Goal: Transaction & Acquisition: Purchase product/service

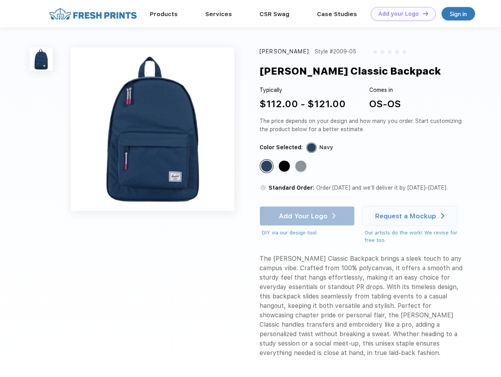
click at [400, 14] on link "Add your Logo Design Tool" at bounding box center [403, 14] width 65 height 14
click at [0, 0] on div "Design Tool" at bounding box center [0, 0] width 0 height 0
click at [422, 13] on link "Add your Logo Design Tool" at bounding box center [403, 14] width 65 height 14
click at [41, 59] on img at bounding box center [40, 59] width 23 height 23
click at [267, 167] on div "Standard Color" at bounding box center [266, 166] width 11 height 11
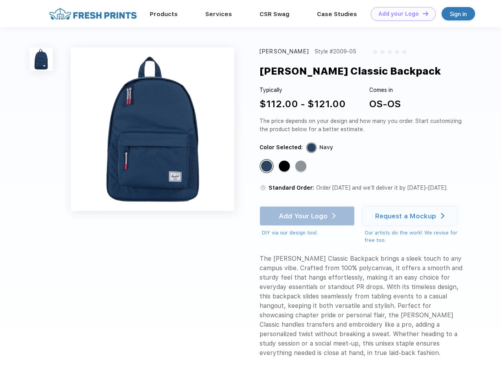
click at [285, 167] on div "Standard Color" at bounding box center [284, 166] width 11 height 11
click at [302, 167] on div "Standard Color" at bounding box center [300, 166] width 11 height 11
click at [308, 216] on div "Add Your Logo DIY via our design tool. Ah shoot! This product isn't up in our d…" at bounding box center [307, 221] width 95 height 31
click at [411, 216] on div "Request a Mockup" at bounding box center [405, 216] width 61 height 8
